Goal: Task Accomplishment & Management: Use online tool/utility

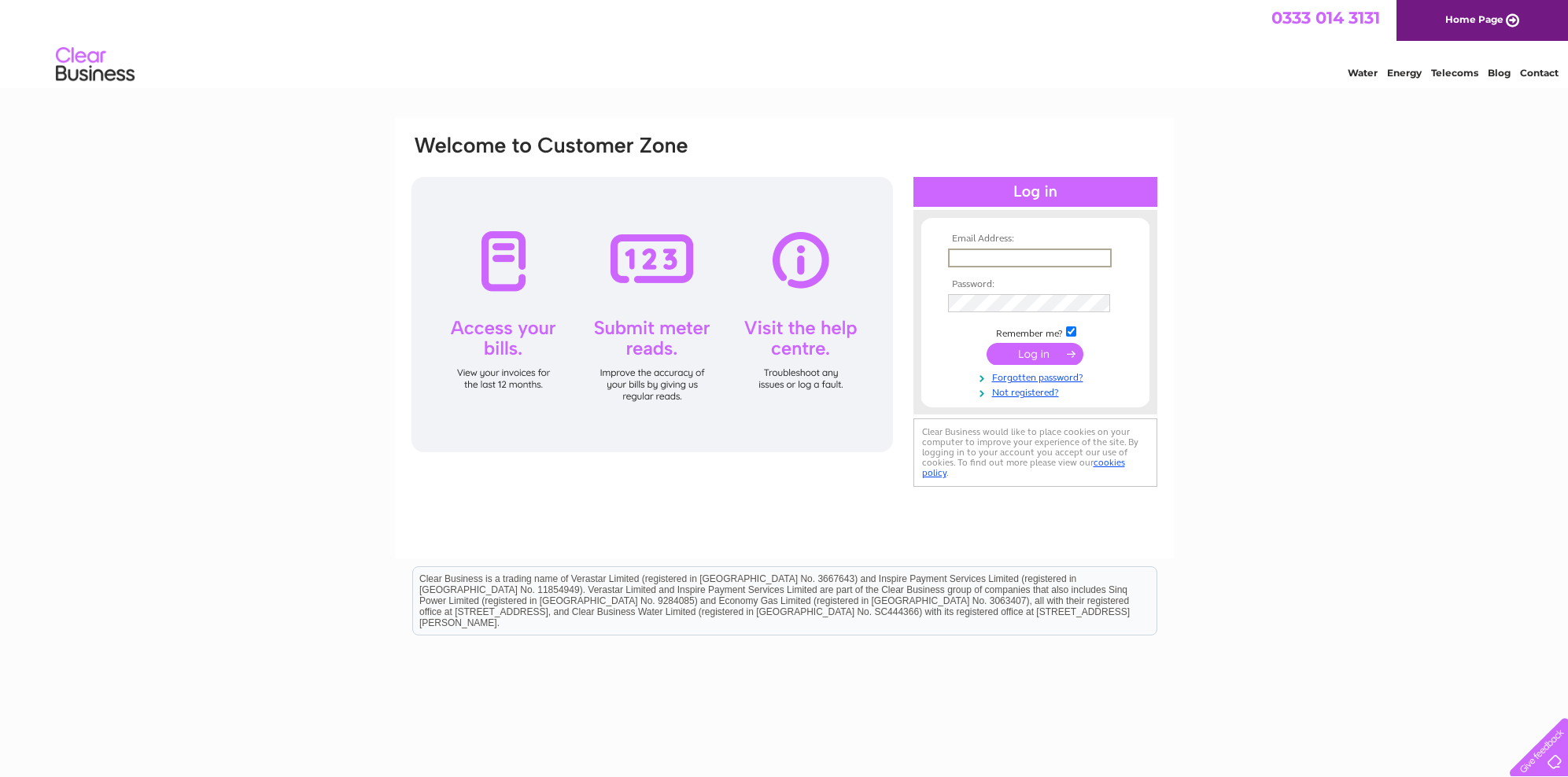
type input "aileen@kli-install.co.uk"
click at [1048, 358] on input "submit" at bounding box center [1035, 354] width 97 height 22
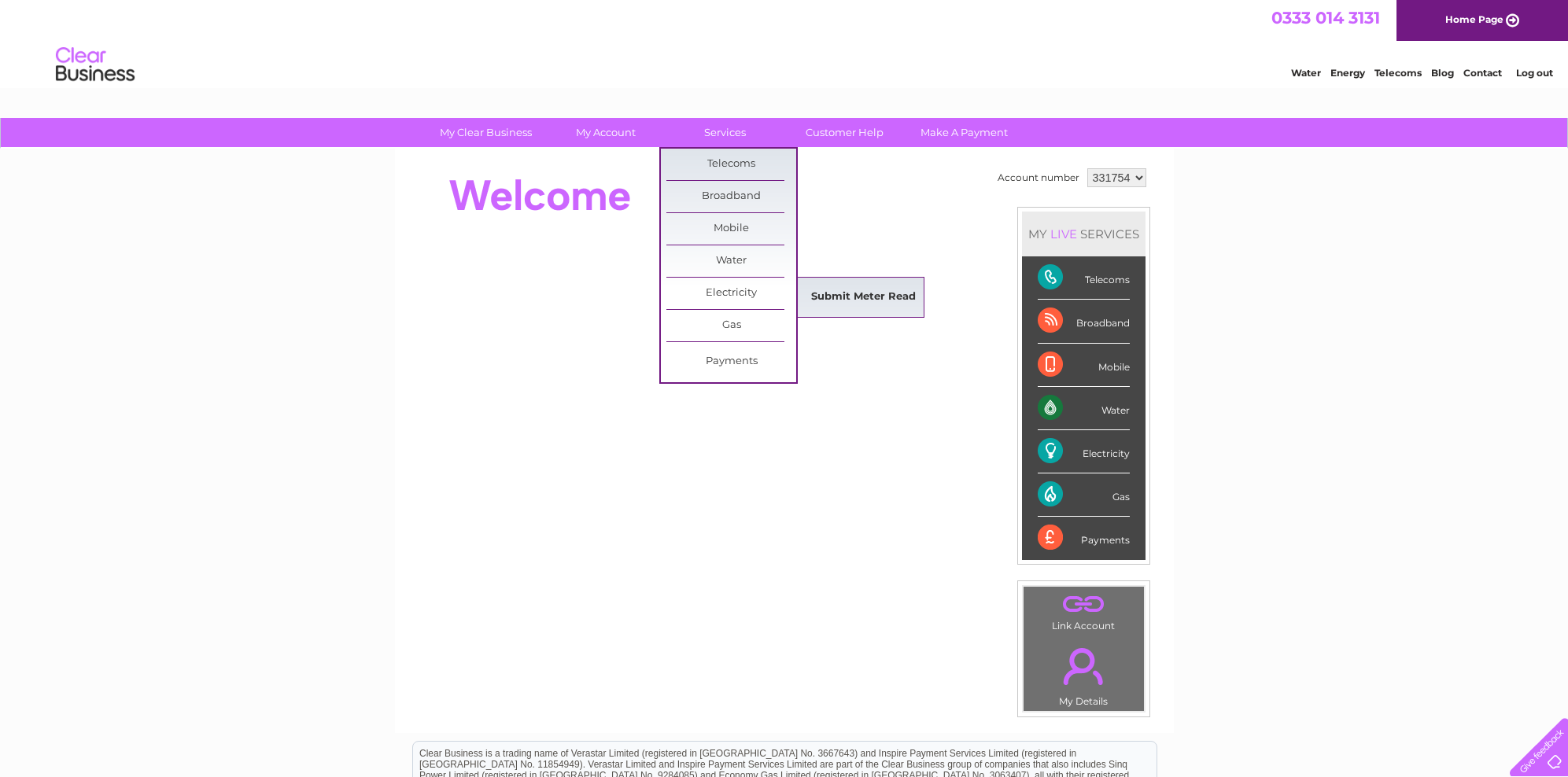
click at [854, 289] on link "Submit Meter Read" at bounding box center [863, 297] width 130 height 32
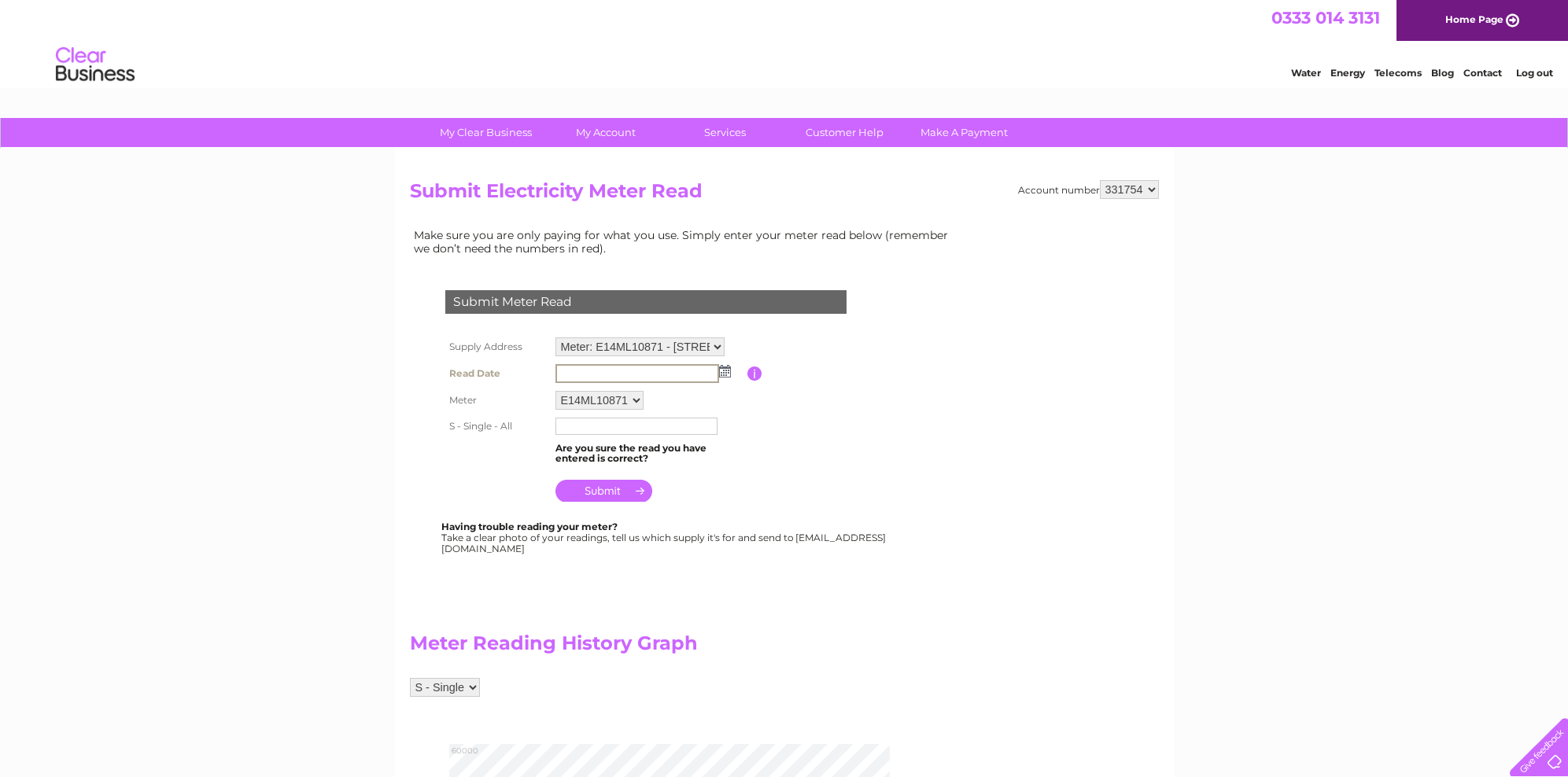
click at [620, 371] on input "text" at bounding box center [637, 373] width 164 height 19
click at [727, 372] on img at bounding box center [725, 371] width 12 height 13
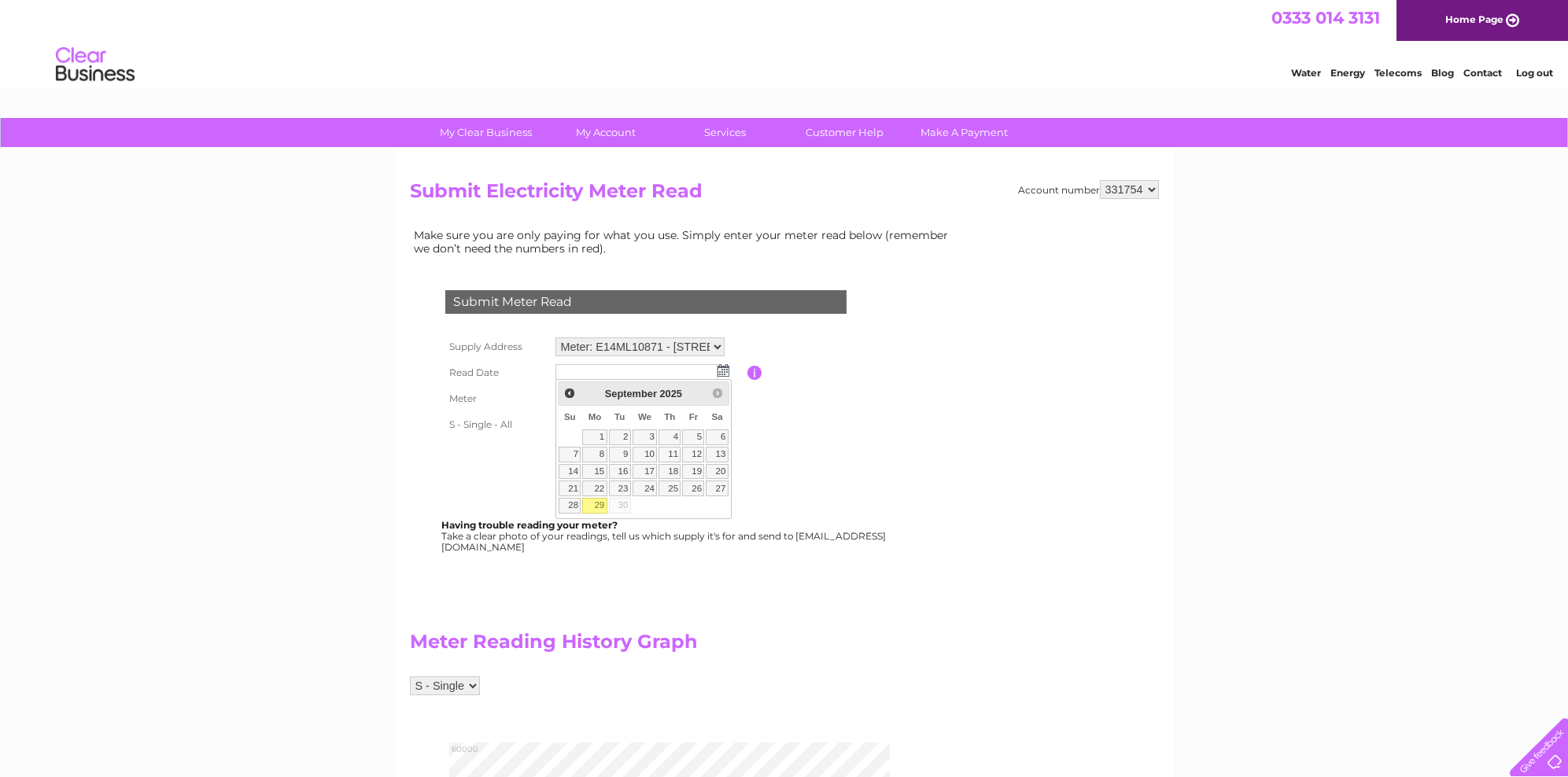
click at [595, 501] on link "29" at bounding box center [594, 506] width 24 height 15
type input "[DATE]"
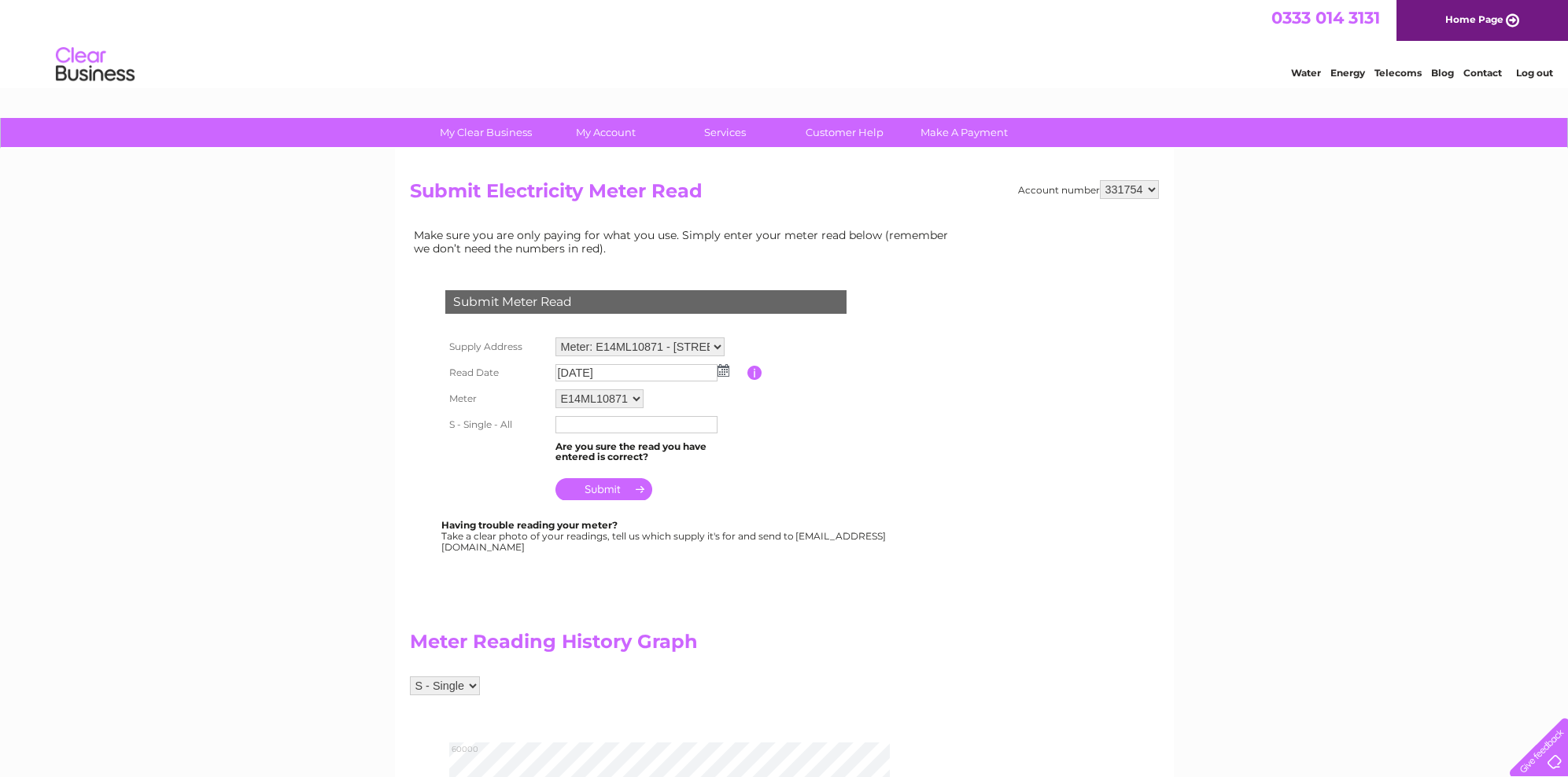
click at [589, 420] on input "text" at bounding box center [636, 425] width 162 height 17
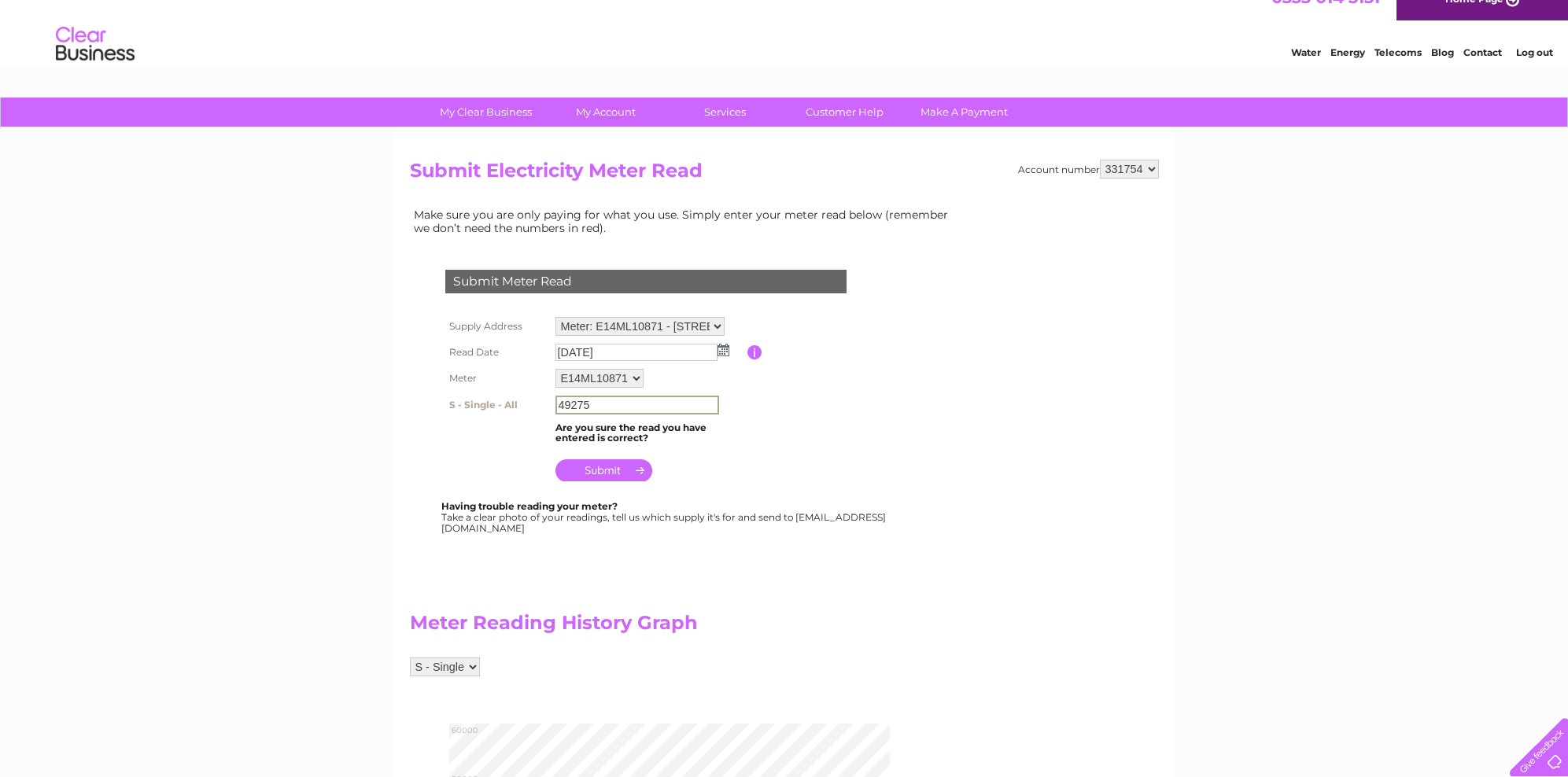
scroll to position [23, 0]
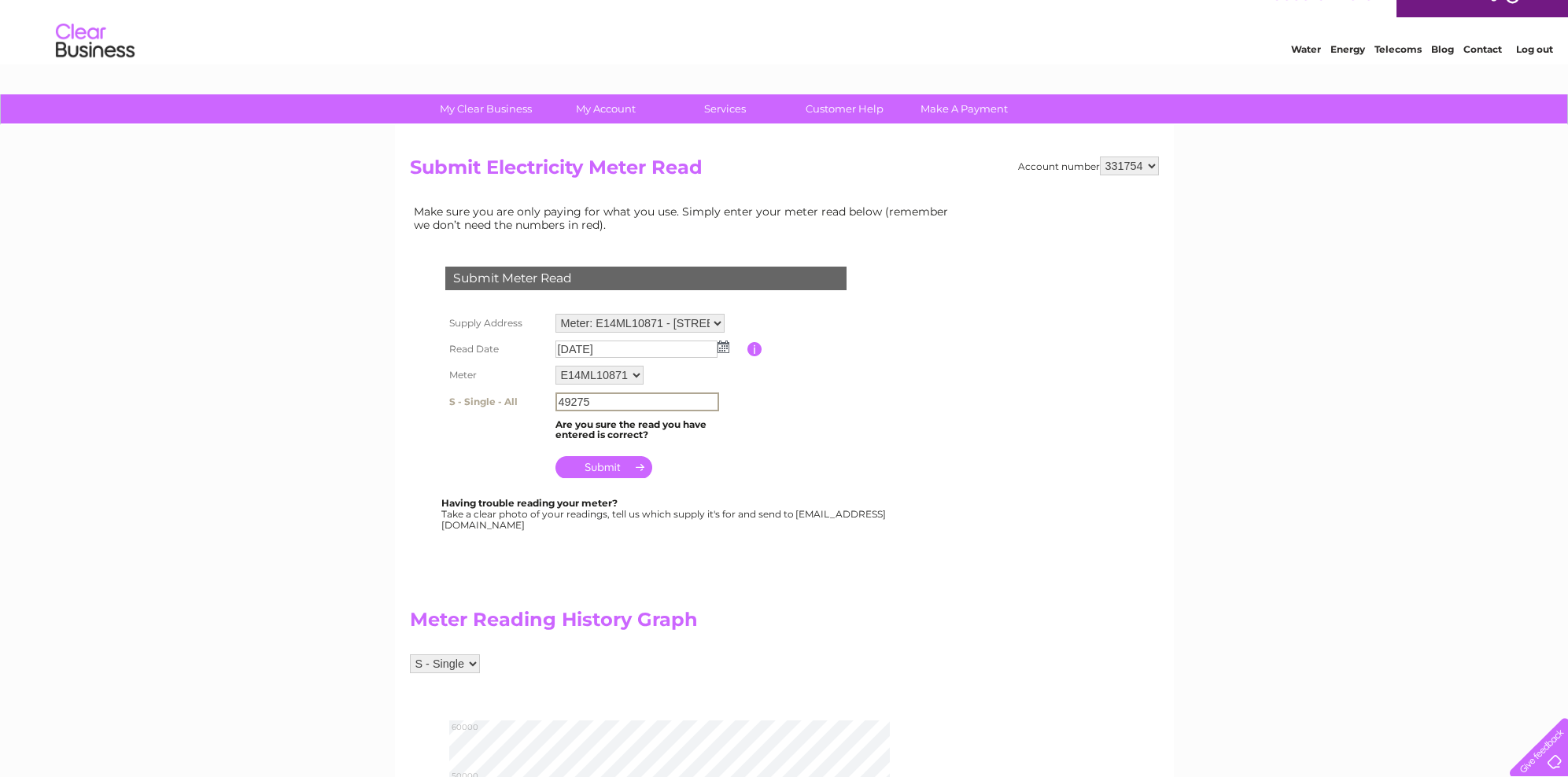
type input "49275"
click at [604, 464] on input "submit" at bounding box center [604, 467] width 97 height 22
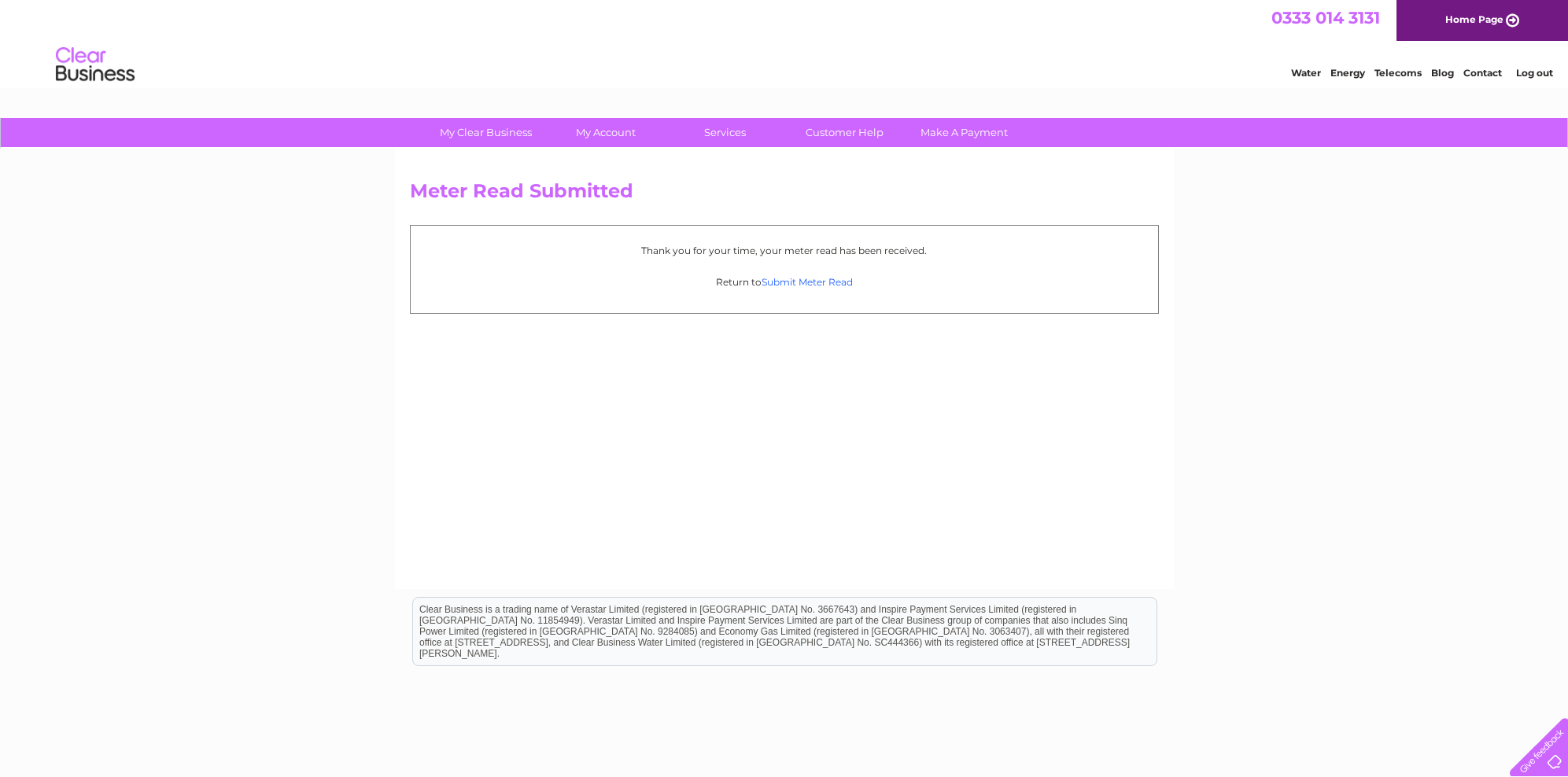
click at [841, 282] on link "Submit Meter Read" at bounding box center [807, 282] width 91 height 12
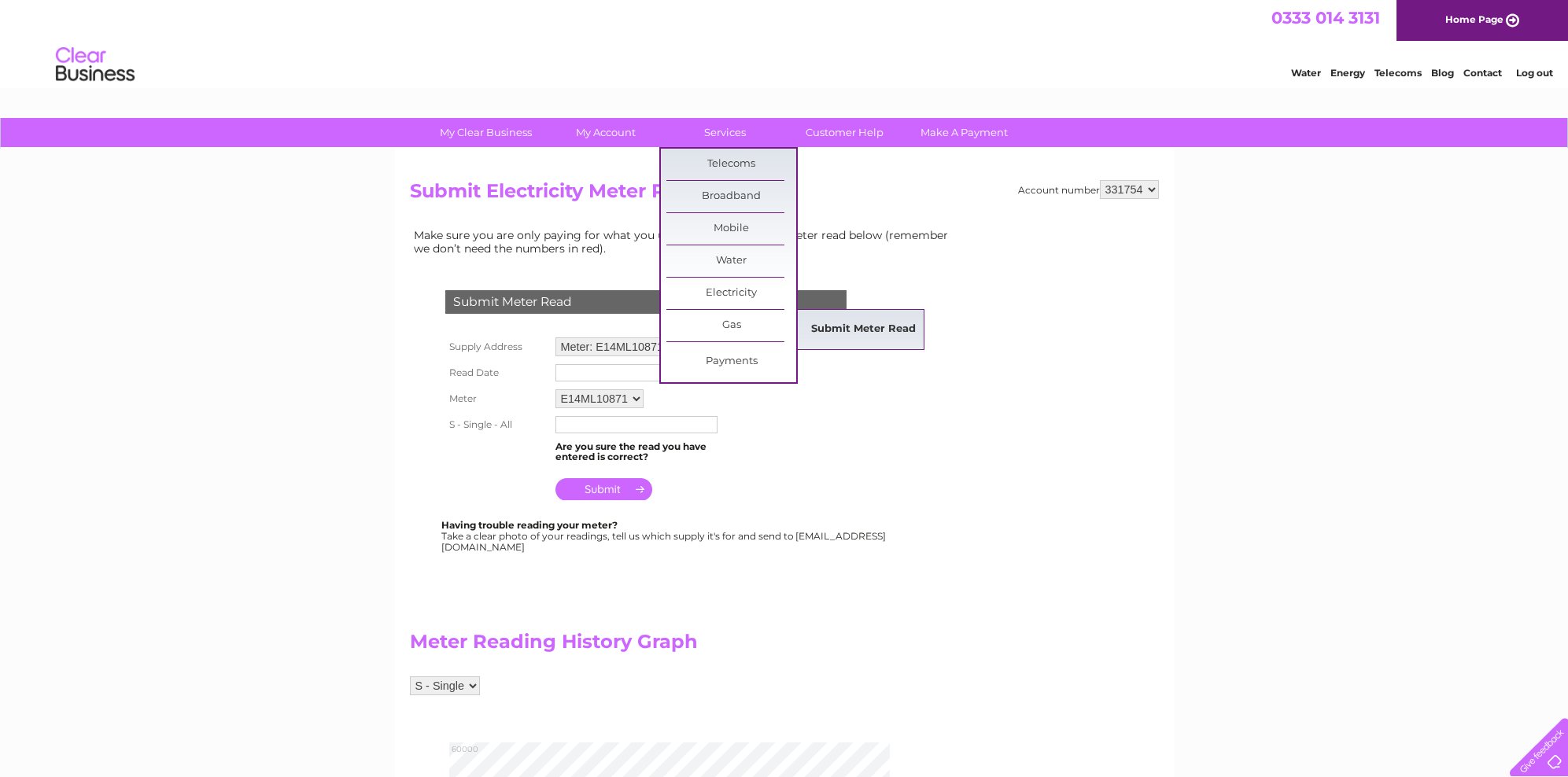
click at [856, 339] on link "Submit Meter Read" at bounding box center [863, 329] width 130 height 32
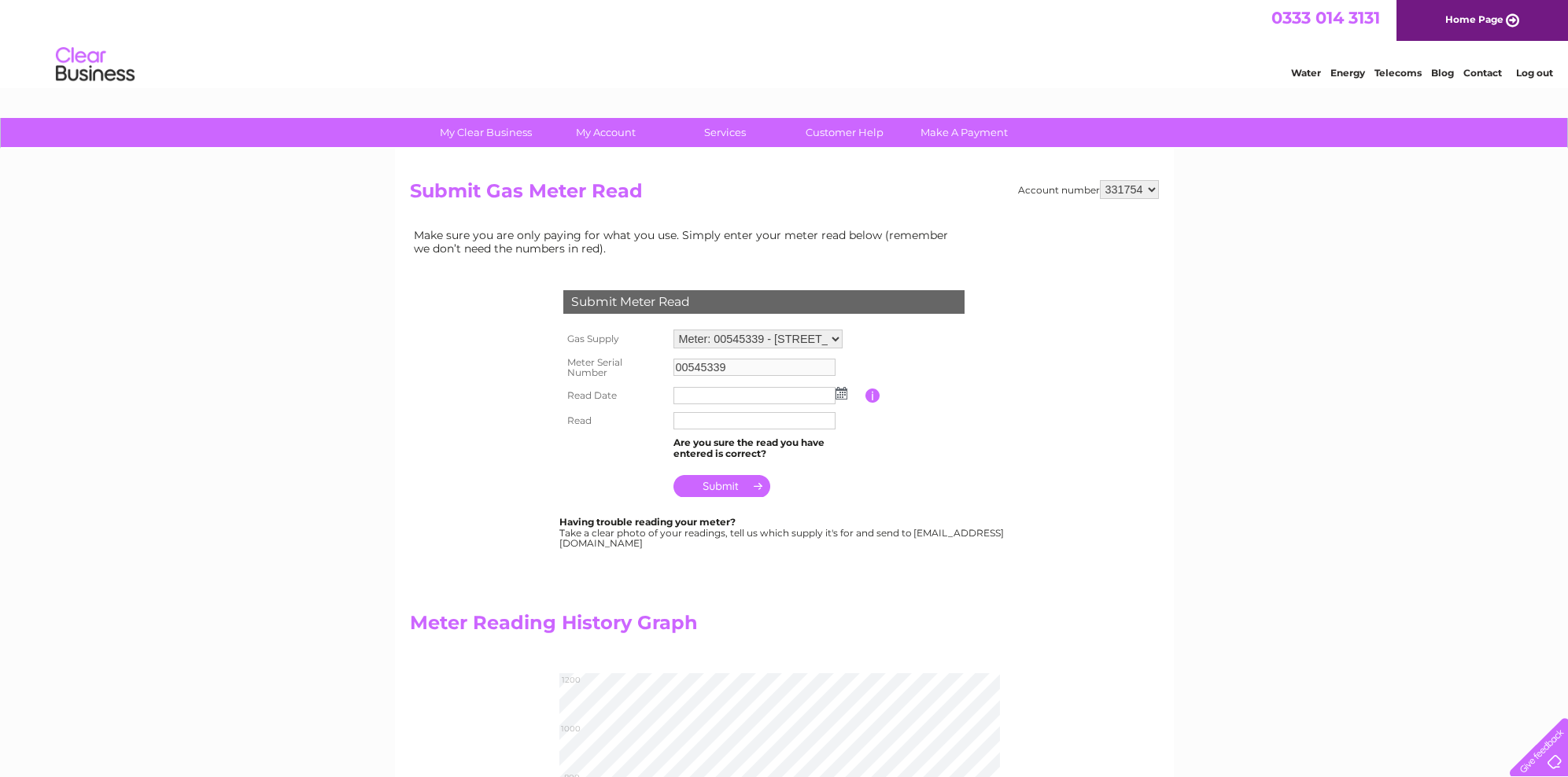
click at [845, 391] on img at bounding box center [842, 393] width 12 height 13
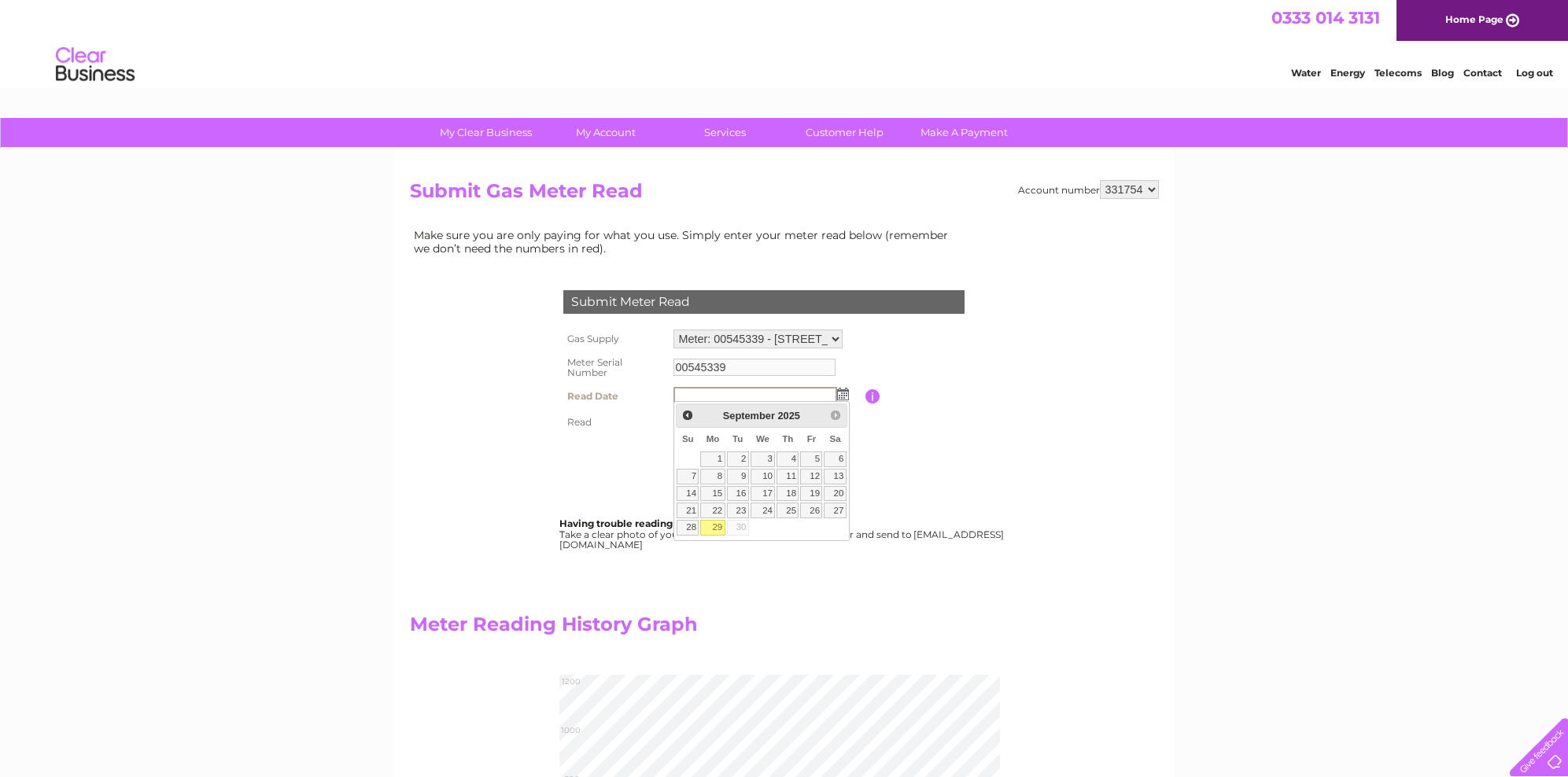
click at [717, 522] on link "29" at bounding box center [712, 527] width 24 height 15
type input "[DATE]"
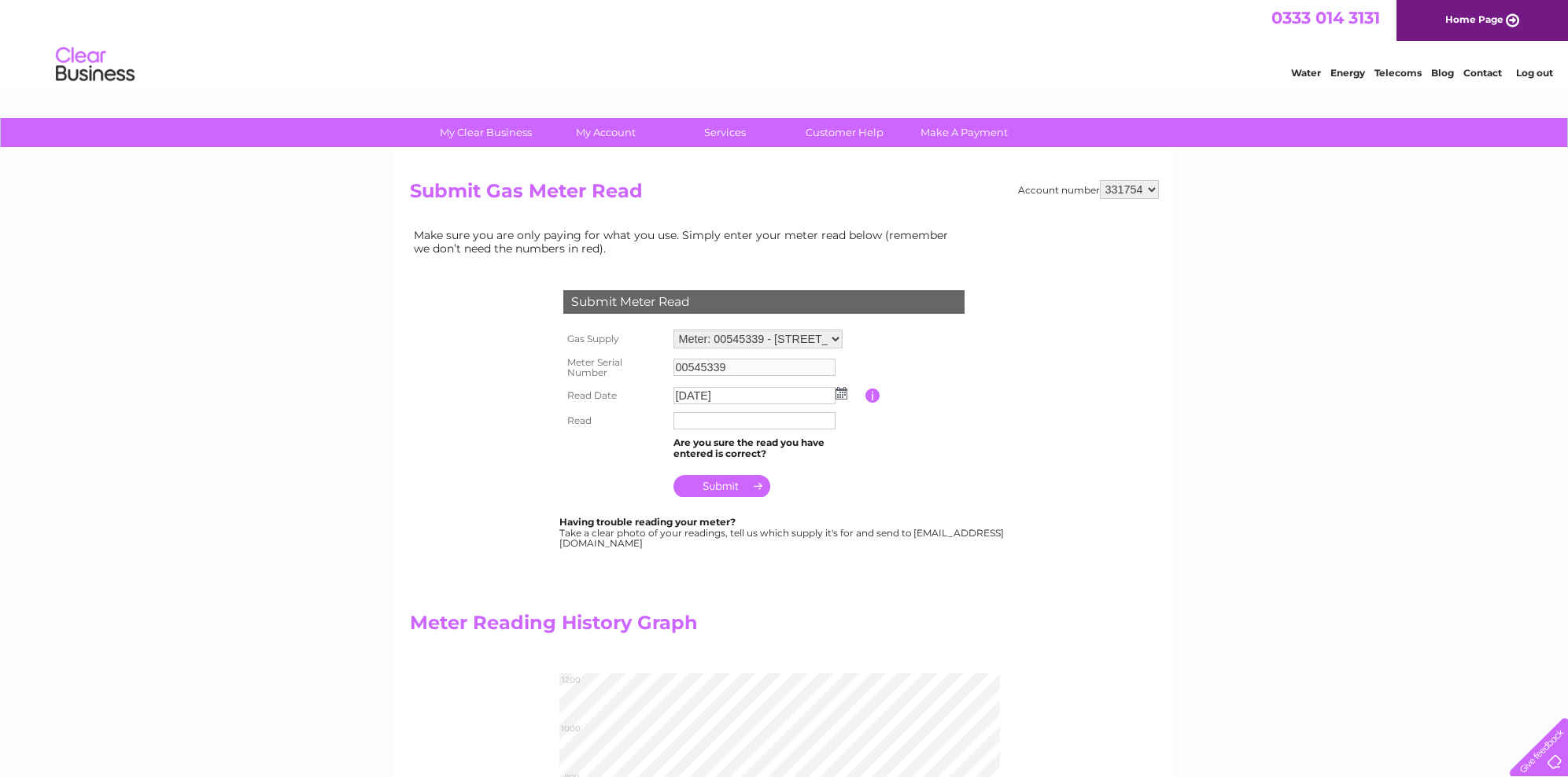
click at [715, 416] on input "text" at bounding box center [754, 421] width 162 height 17
type input "0"
type input "1059"
click at [704, 481] on input "submit" at bounding box center [721, 488] width 97 height 22
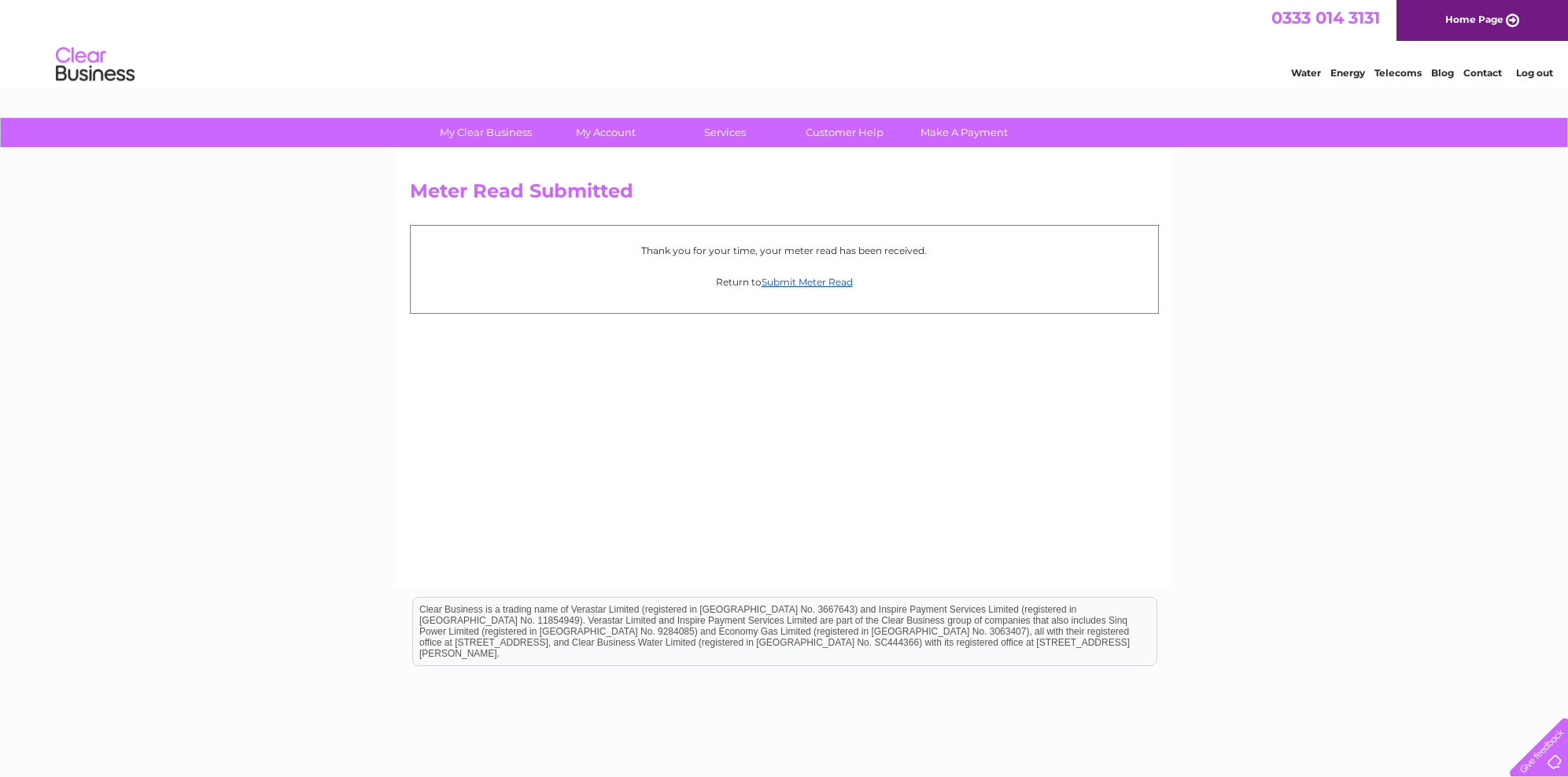
click at [1524, 72] on link "Log out" at bounding box center [1534, 73] width 37 height 12
